Goal: Find specific page/section: Find specific page/section

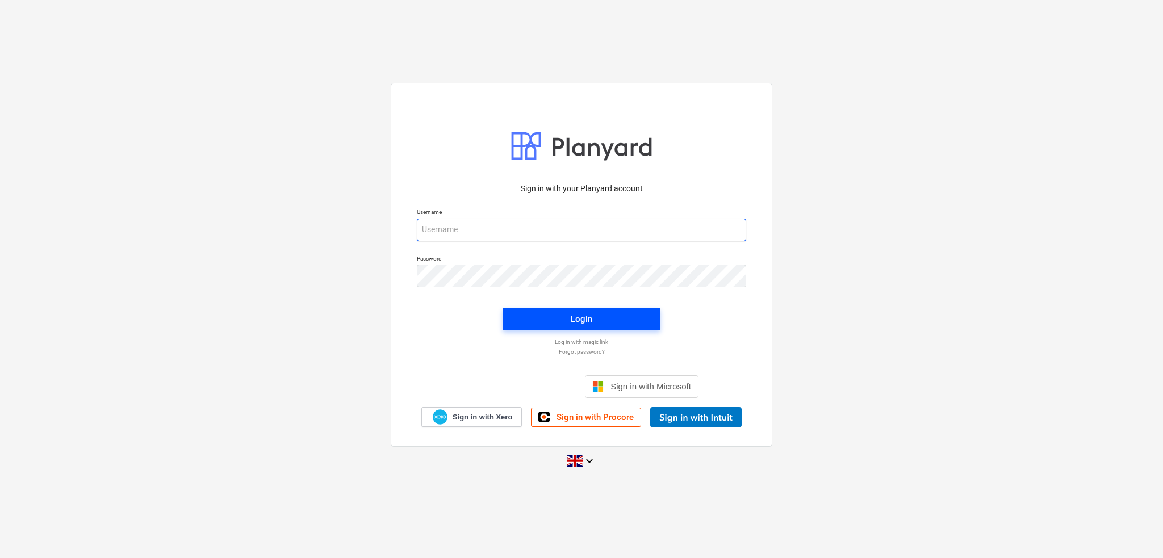
type input "[PERSON_NAME][EMAIL_ADDRESS][DOMAIN_NAME]"
click at [583, 323] on div "Login" at bounding box center [582, 319] width 22 height 15
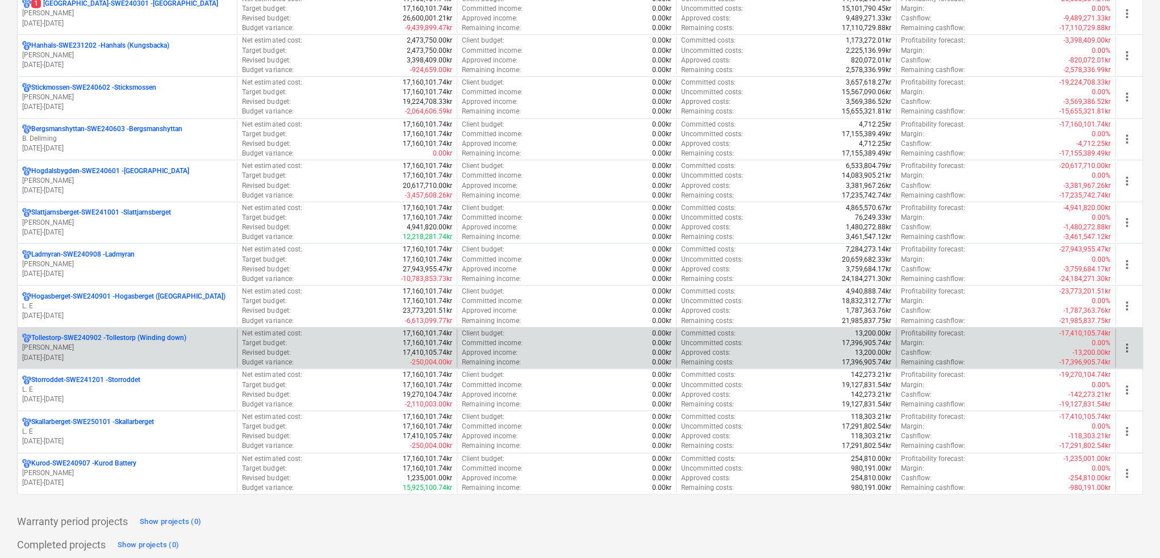
scroll to position [909, 0]
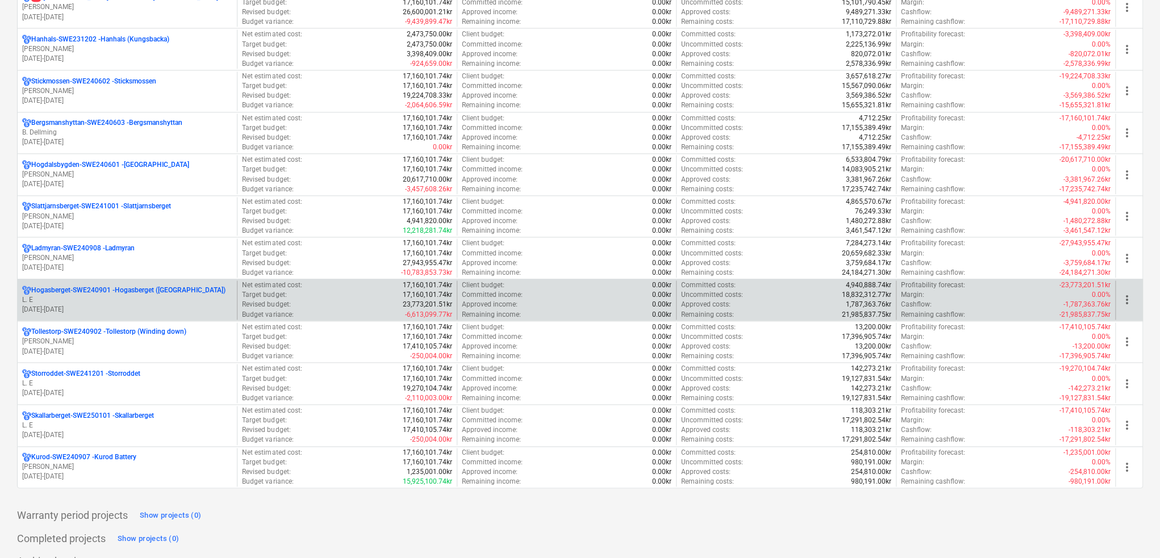
click at [148, 295] on p "L. E" at bounding box center [127, 300] width 210 height 10
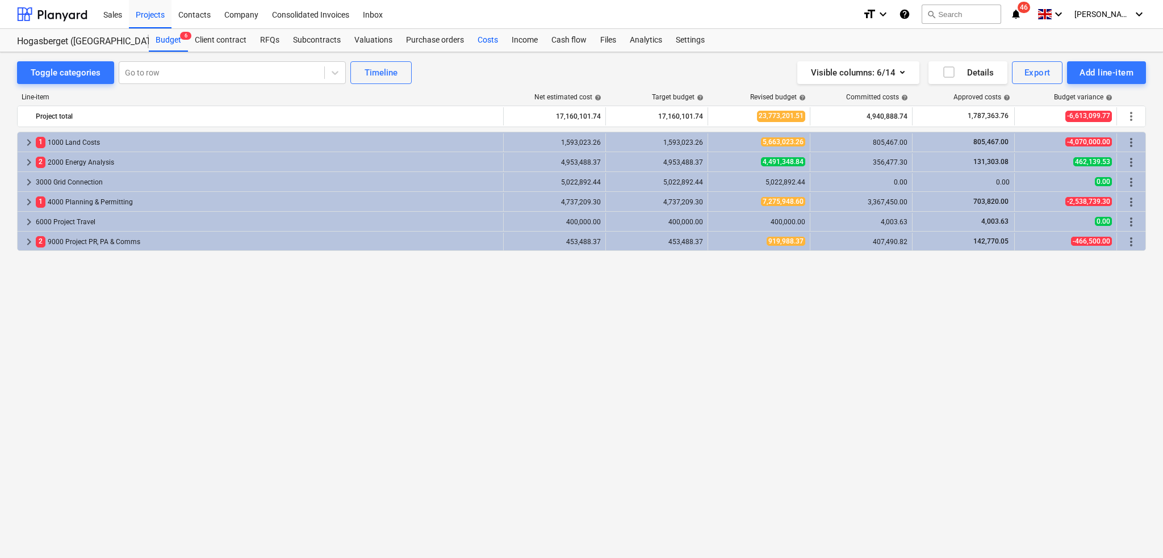
click at [486, 43] on div "Costs" at bounding box center [488, 40] width 34 height 23
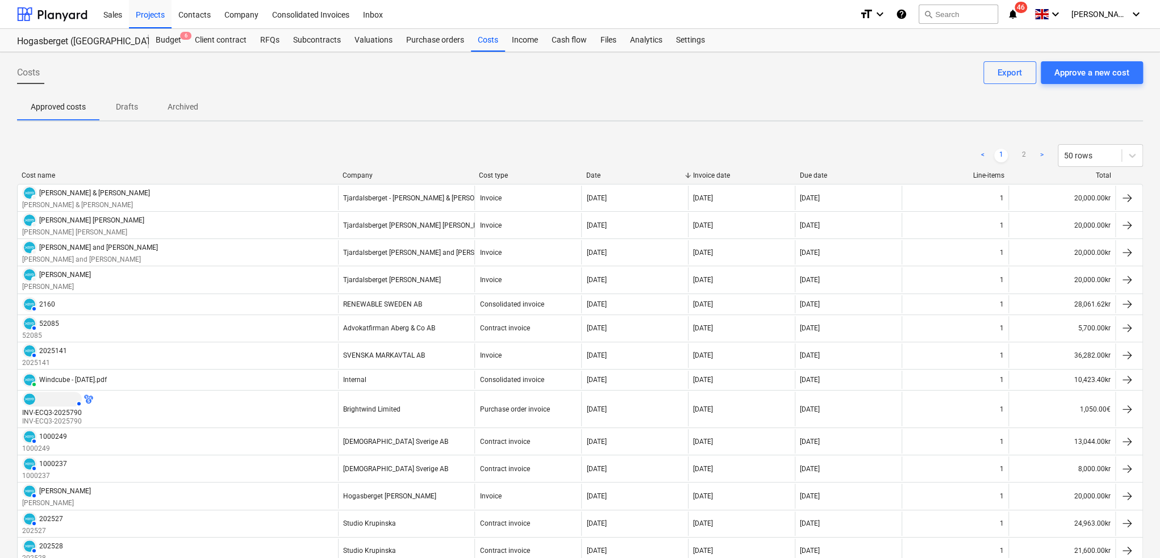
click at [348, 176] on div at bounding box center [337, 176] width 20 height 8
click at [361, 175] on div "Company" at bounding box center [406, 176] width 128 height 8
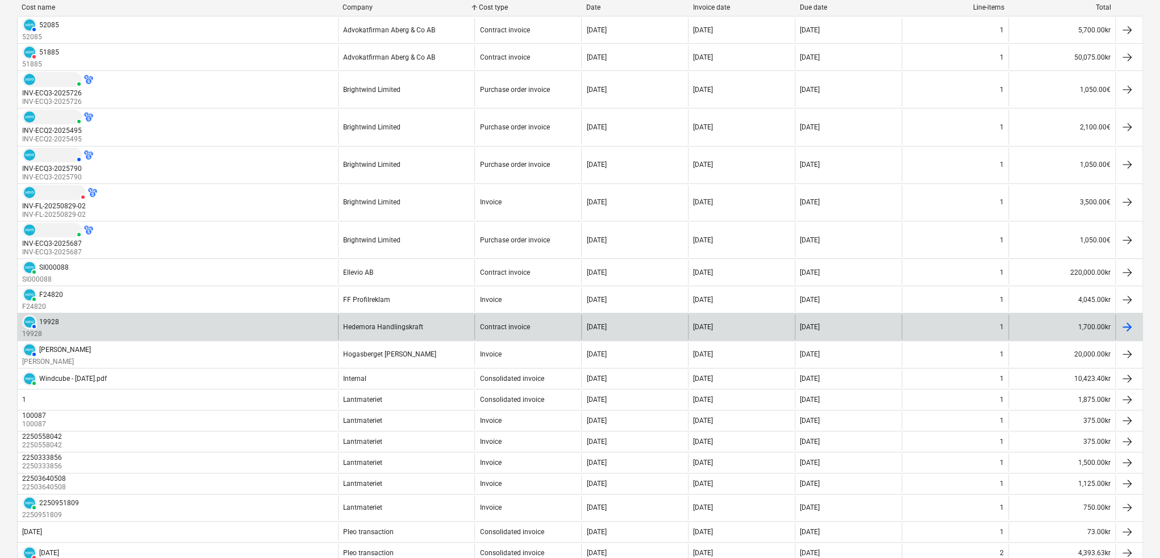
scroll to position [227, 0]
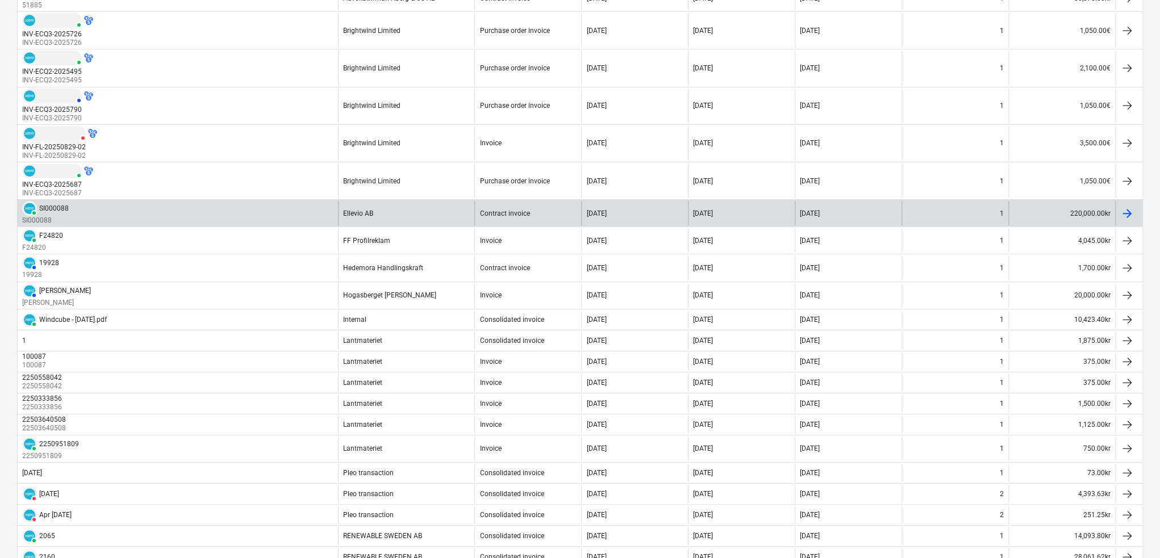
click at [1130, 215] on div at bounding box center [1127, 214] width 14 height 14
